Goal: Find specific page/section: Find specific page/section

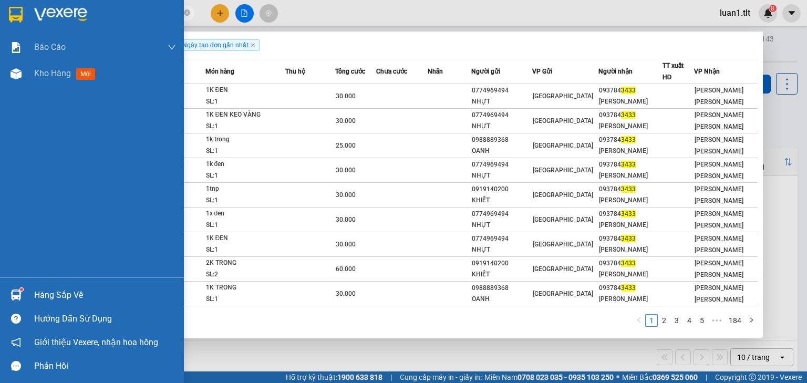
click at [12, 9] on img at bounding box center [16, 15] width 14 height 16
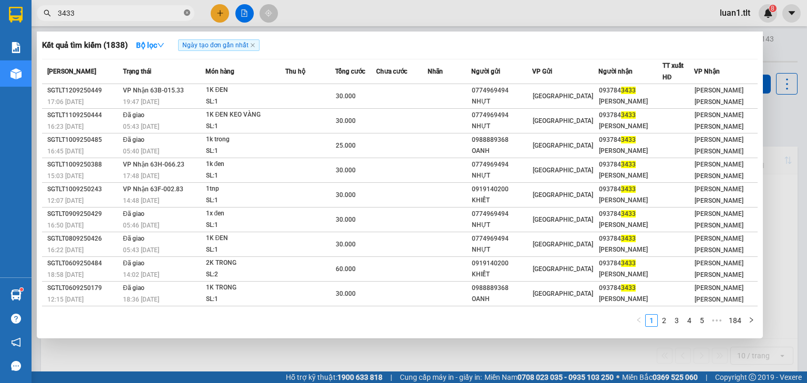
click at [185, 10] on icon "close-circle" at bounding box center [187, 12] width 6 height 6
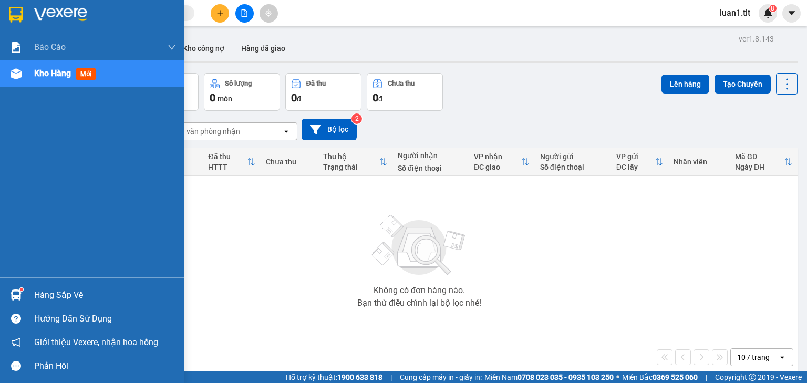
click at [16, 7] on img at bounding box center [16, 15] width 14 height 16
